Goal: Task Accomplishment & Management: Use online tool/utility

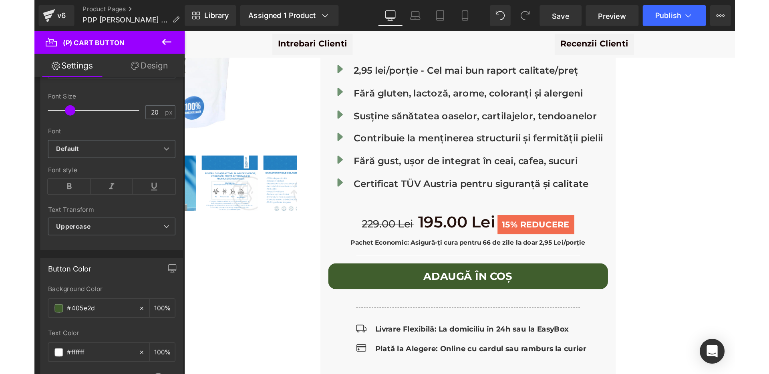
scroll to position [277, 0]
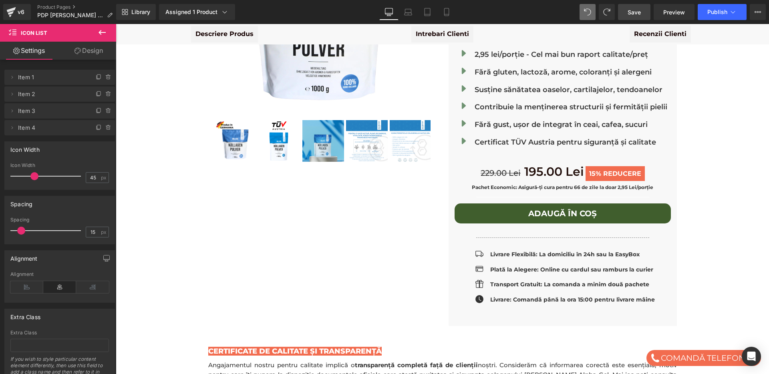
click at [541, 8] on span "Save" at bounding box center [633, 12] width 13 height 8
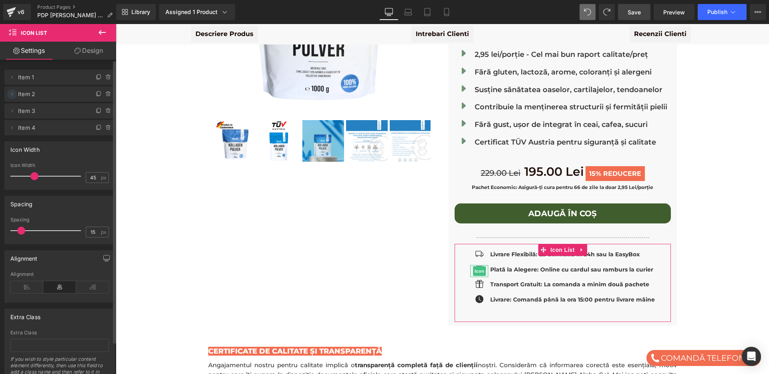
click at [12, 95] on icon at bounding box center [12, 94] width 6 height 6
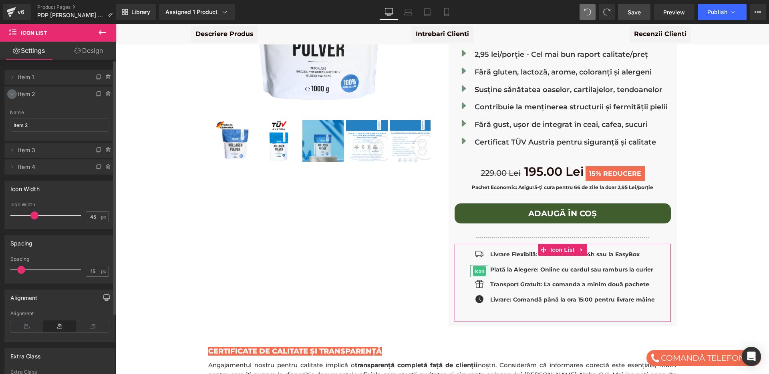
click at [12, 95] on icon at bounding box center [12, 94] width 6 height 6
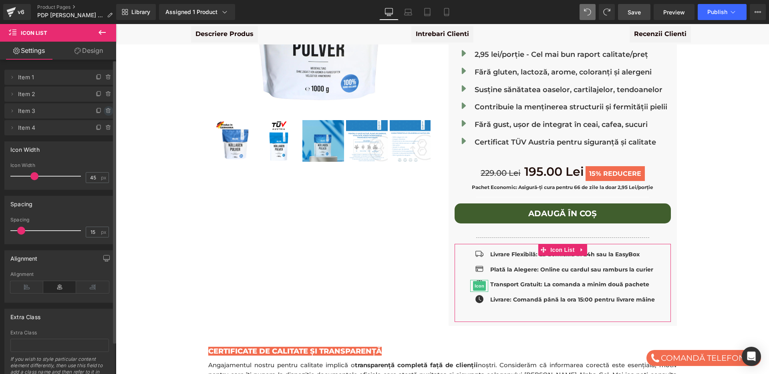
click at [106, 109] on icon at bounding box center [108, 109] width 4 height 0
click at [102, 109] on button "Delete" at bounding box center [99, 111] width 25 height 10
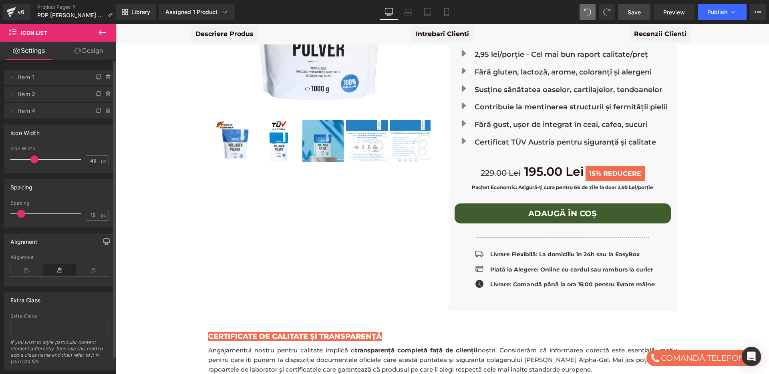
click at [541, 16] on span "Save" at bounding box center [633, 12] width 13 height 8
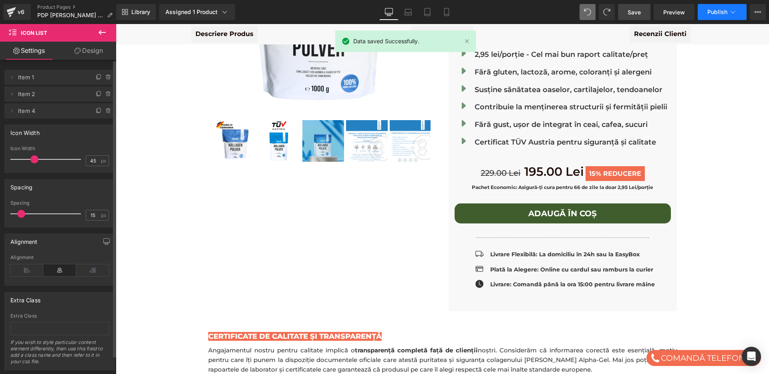
click at [541, 12] on icon at bounding box center [733, 12] width 8 height 8
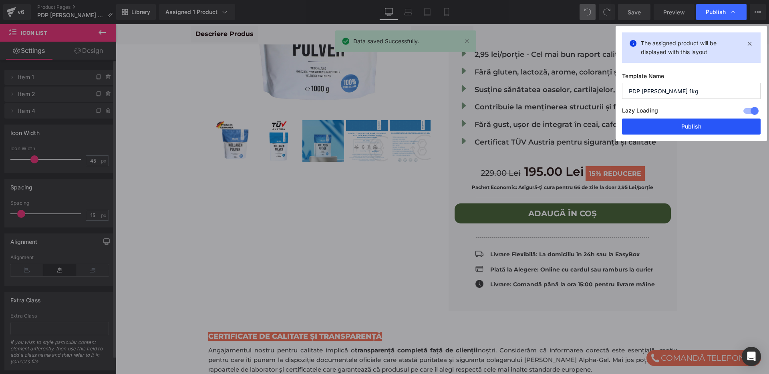
click at [541, 122] on button "Publish" at bounding box center [691, 126] width 138 height 16
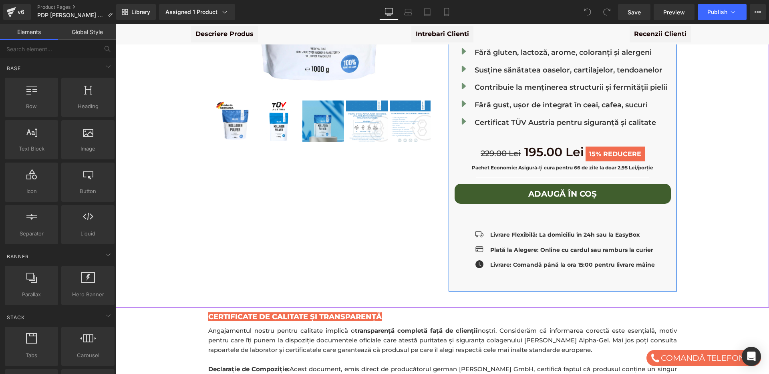
scroll to position [219, 0]
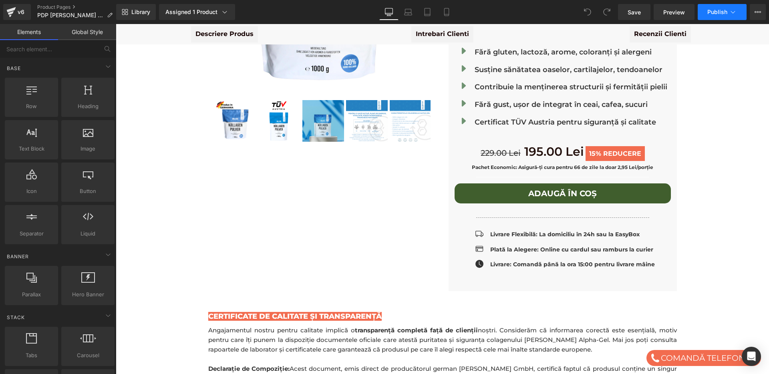
click at [733, 11] on icon at bounding box center [733, 12] width 8 height 8
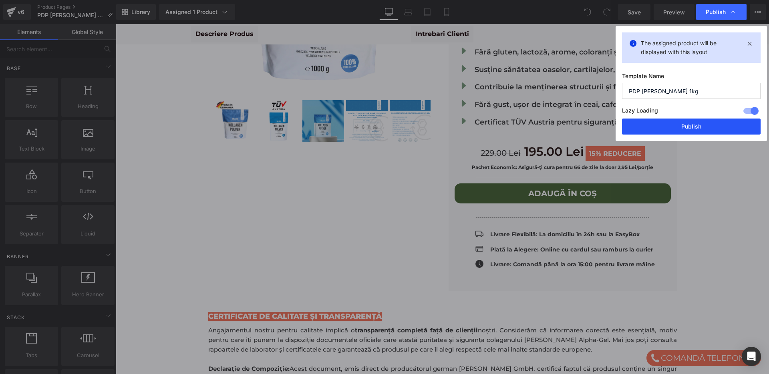
click at [680, 126] on button "Publish" at bounding box center [691, 126] width 138 height 16
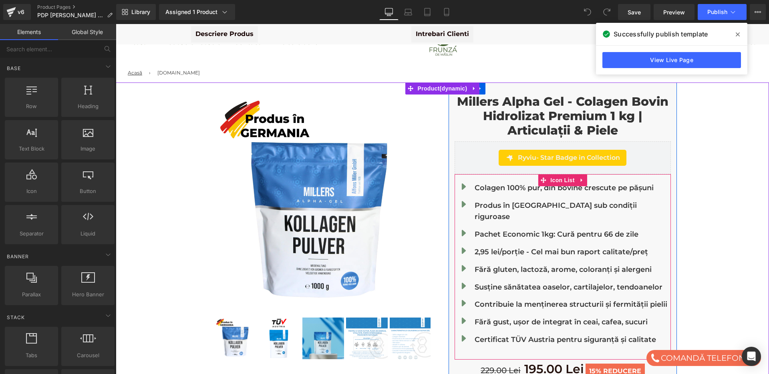
scroll to position [1, 0]
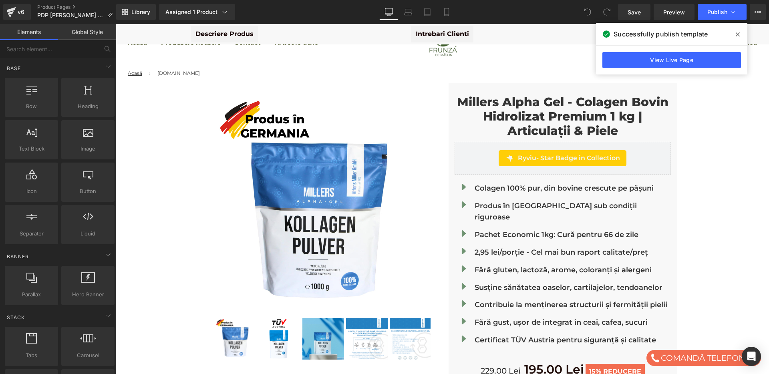
click at [739, 35] on icon at bounding box center [737, 34] width 4 height 6
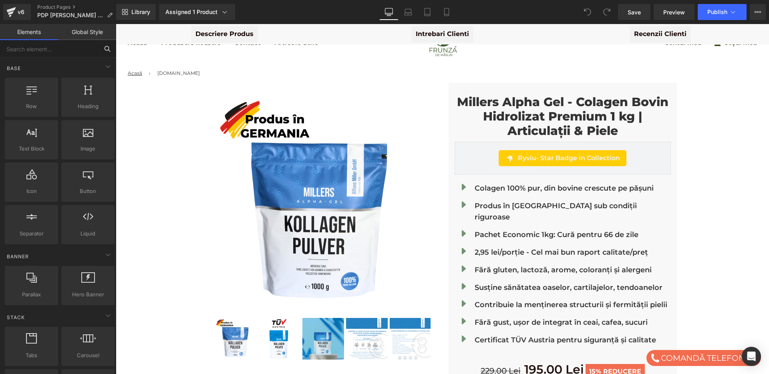
click at [45, 50] on input "text" at bounding box center [49, 49] width 98 height 18
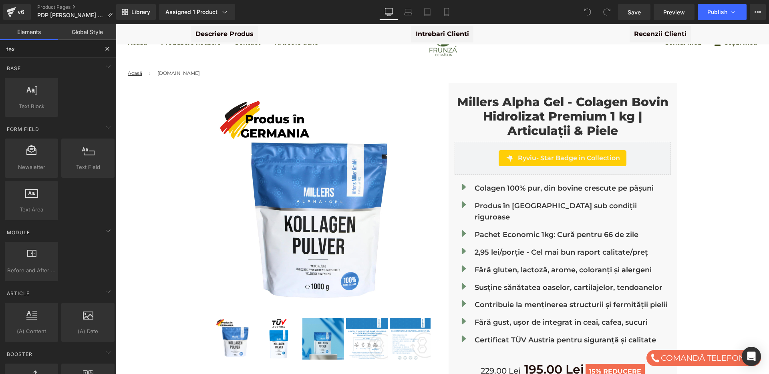
type input "text"
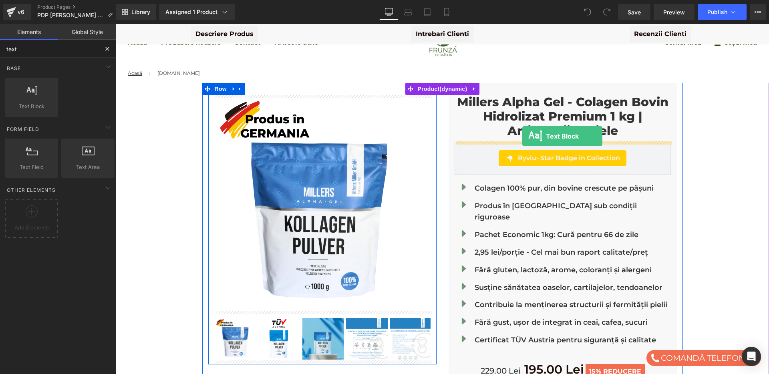
drag, startPoint x: 146, startPoint y: 114, endPoint x: 522, endPoint y: 136, distance: 376.5
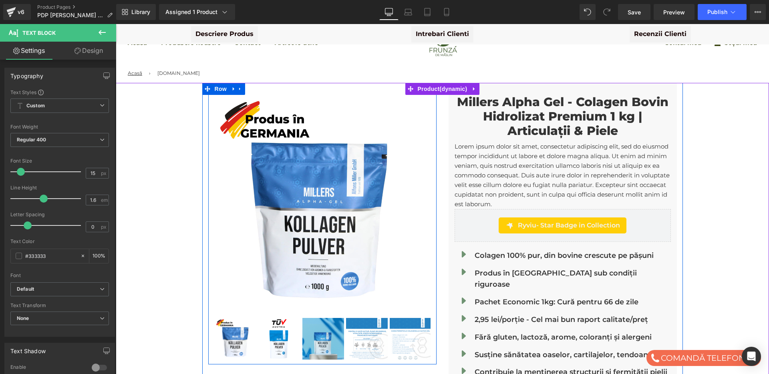
click at [522, 120] on link "Millers Alpha Gel - Colagen Bovin Hidrolizat Premium 1 kg | Articulații & Piele" at bounding box center [562, 116] width 216 height 43
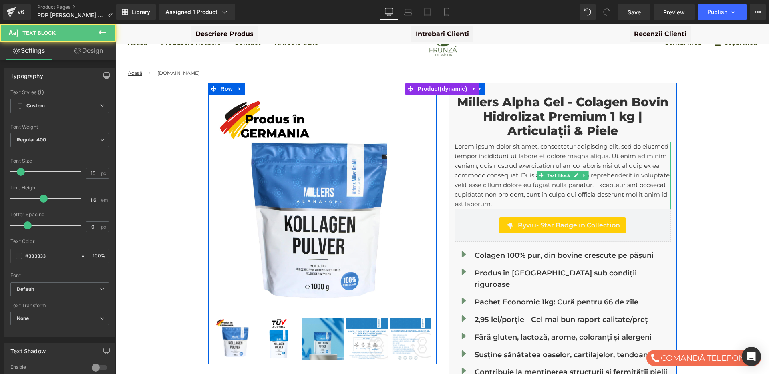
click at [521, 167] on p "Lorem ipsum dolor sit amet, consectetur adipiscing elit, sed do eiusmod tempor …" at bounding box center [562, 175] width 216 height 67
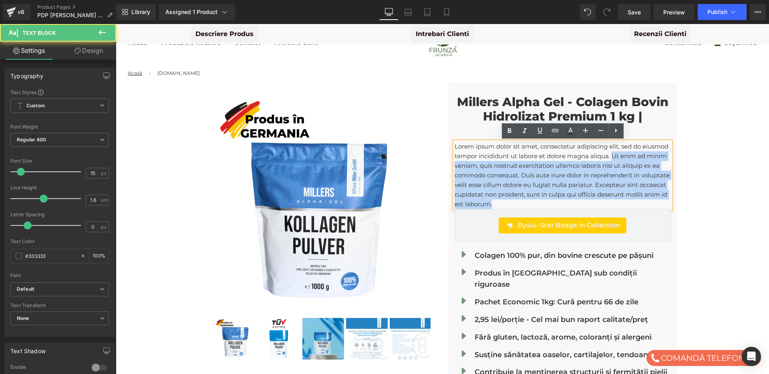
drag, startPoint x: 640, startPoint y: 155, endPoint x: 649, endPoint y: 200, distance: 46.1
click at [649, 200] on p "Lorem ipsum dolor sit amet, consectetur adipiscing elit, sed do eiusmod tempor …" at bounding box center [562, 175] width 216 height 67
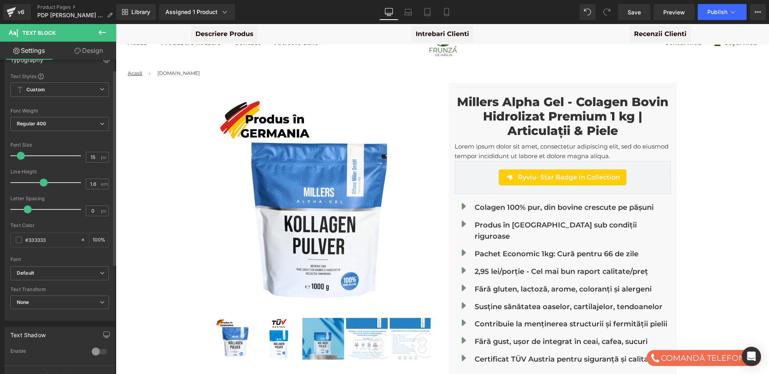
scroll to position [0, 0]
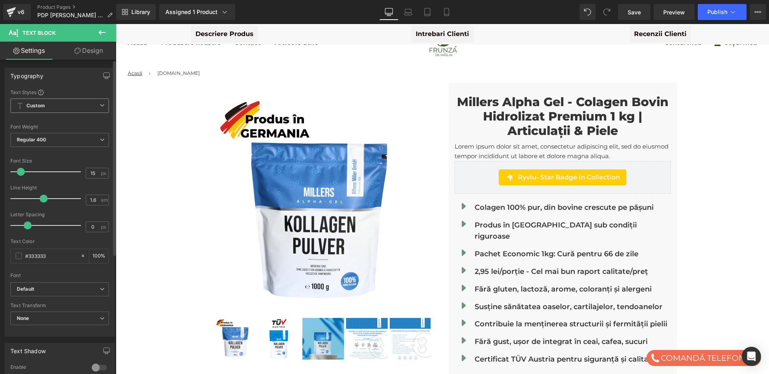
click at [57, 104] on span "Custom Setup Global Style" at bounding box center [59, 105] width 98 height 14
click at [57, 104] on span "Custom Setup Global Style" at bounding box center [57, 105] width 95 height 14
click at [51, 135] on span "Regular 400" at bounding box center [59, 140] width 98 height 14
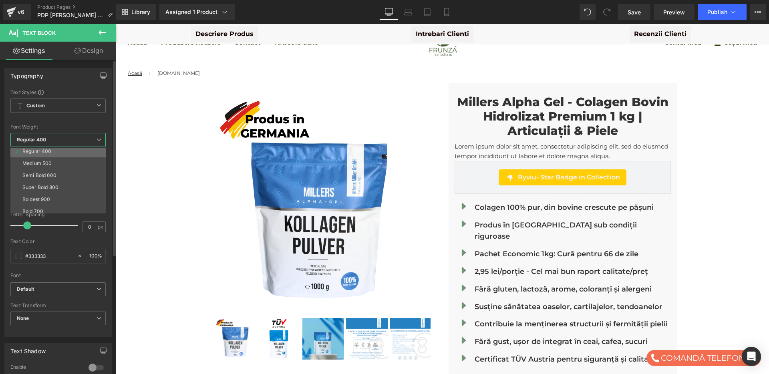
scroll to position [39, 0]
click at [44, 188] on div "Super Bold 800" at bounding box center [40, 187] width 36 height 6
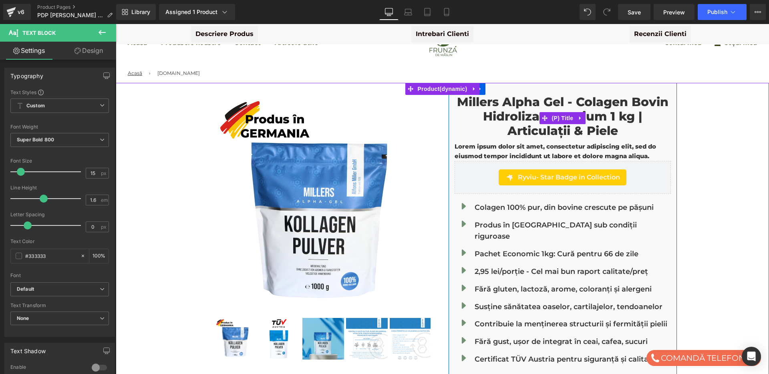
click at [532, 118] on link "Millers Alpha Gel - Colagen Bovin Hidrolizat Premium 1 kg | Articulații & Piele" at bounding box center [562, 116] width 216 height 43
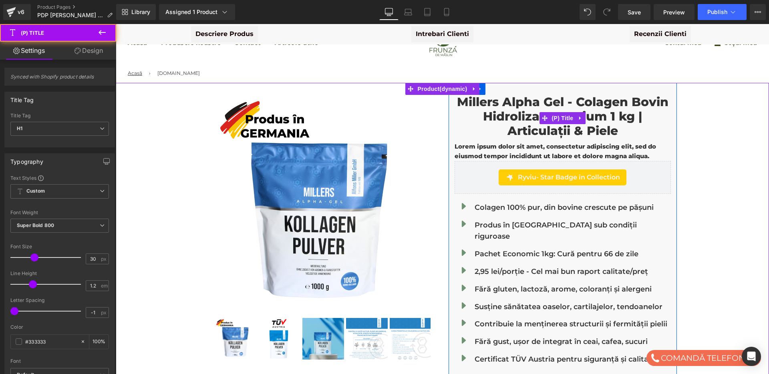
click at [512, 109] on link "Millers Alpha Gel - Colagen Bovin Hidrolizat Premium 1 kg | Articulații & Piele" at bounding box center [562, 116] width 216 height 43
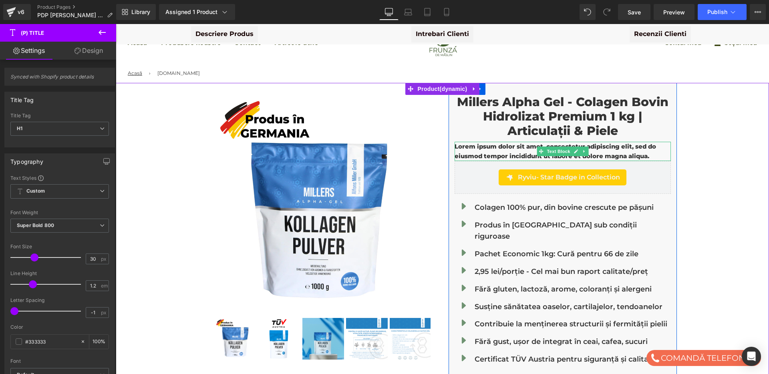
click at [518, 149] on p "Lorem ipsum dolor sit amet, consectetur adipiscing elit, sed do eiusmod tempor …" at bounding box center [562, 151] width 216 height 19
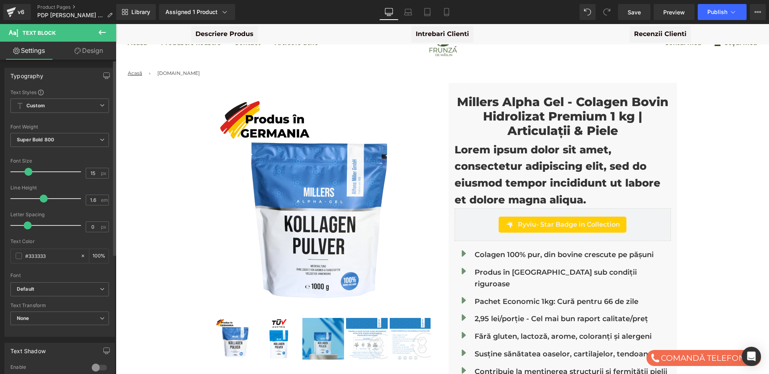
drag, startPoint x: 21, startPoint y: 172, endPoint x: 29, endPoint y: 172, distance: 7.6
click at [29, 172] on span at bounding box center [28, 172] width 8 height 8
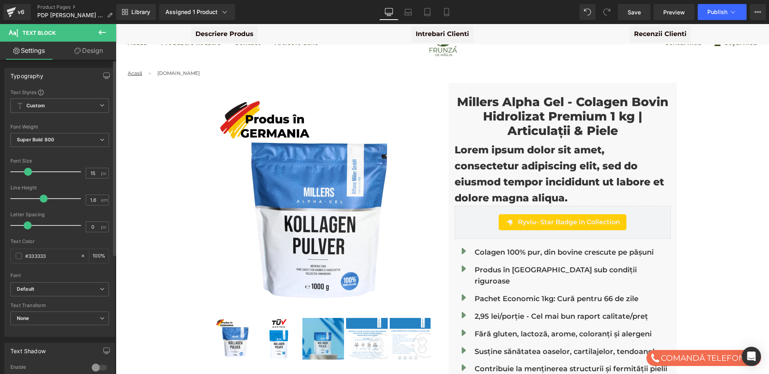
click at [28, 172] on span at bounding box center [28, 172] width 8 height 8
